Goal: Task Accomplishment & Management: Use online tool/utility

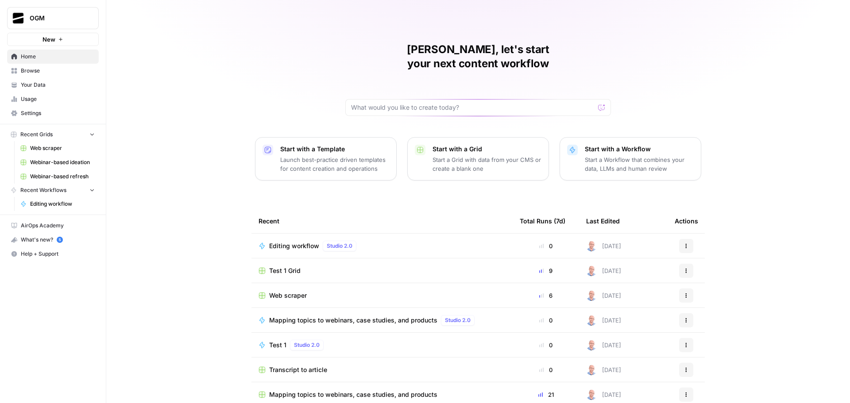
click at [45, 75] on link "Browse" at bounding box center [53, 71] width 92 height 14
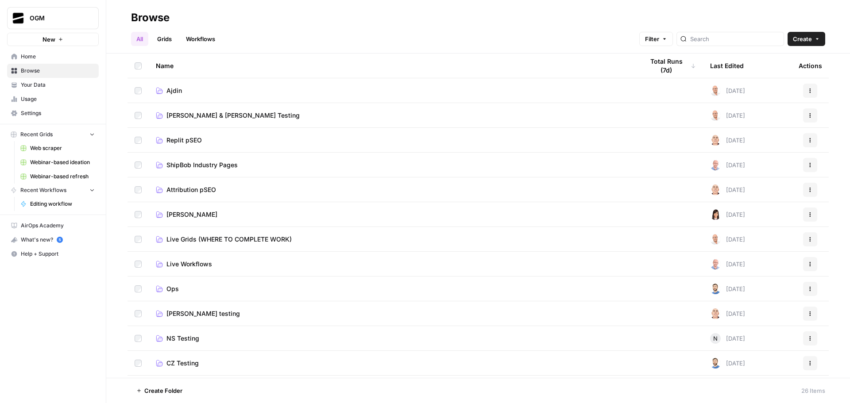
click at [175, 92] on span "Ajdin" at bounding box center [173, 90] width 15 height 9
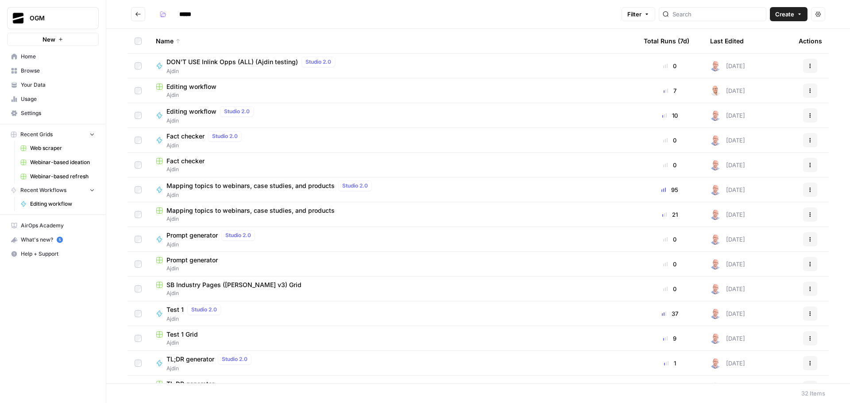
click at [59, 72] on span "Browse" at bounding box center [58, 71] width 74 height 8
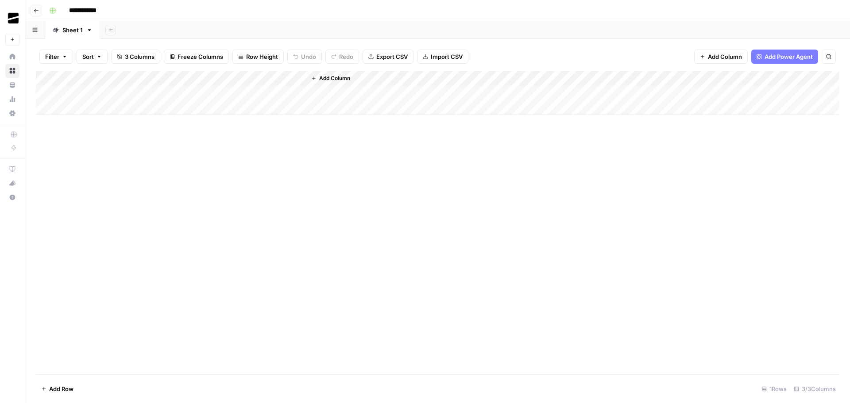
click at [94, 109] on div "Add Column" at bounding box center [437, 93] width 803 height 44
click at [217, 154] on div "Add Column" at bounding box center [437, 223] width 803 height 304
click at [117, 90] on div "Add Column" at bounding box center [437, 100] width 803 height 59
click at [232, 231] on div "Add Column" at bounding box center [437, 223] width 803 height 304
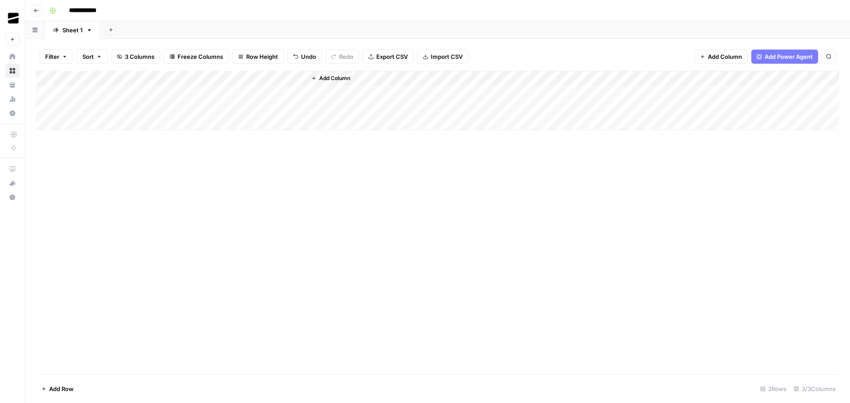
click at [101, 90] on div "Add Column" at bounding box center [437, 100] width 803 height 59
click at [255, 186] on div "Add Column" at bounding box center [437, 223] width 803 height 304
